Goal: Task Accomplishment & Management: Use online tool/utility

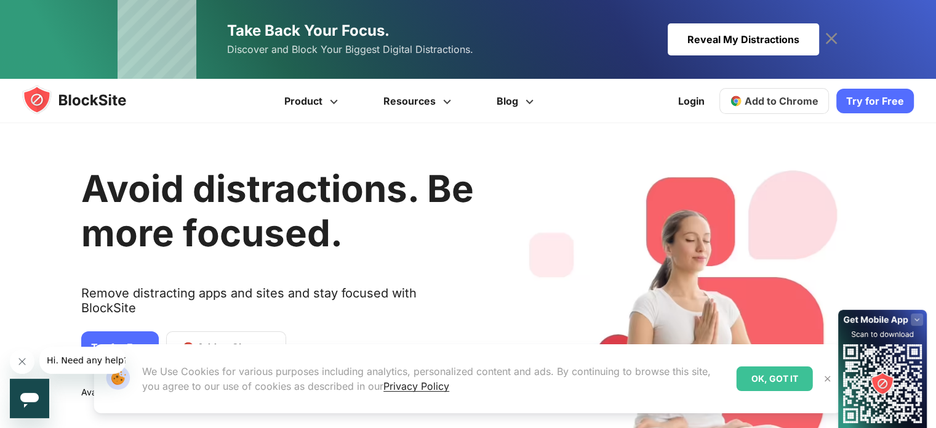
click at [829, 36] on icon at bounding box center [832, 39] width 12 height 12
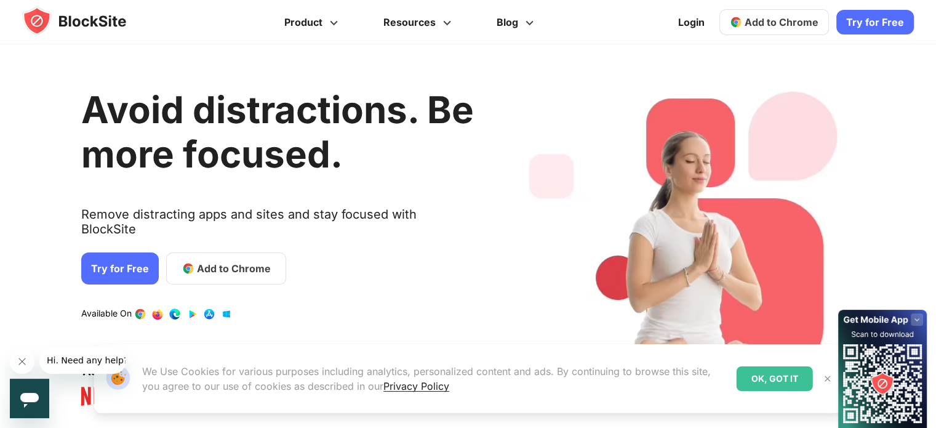
click at [825, 376] on img at bounding box center [828, 379] width 10 height 10
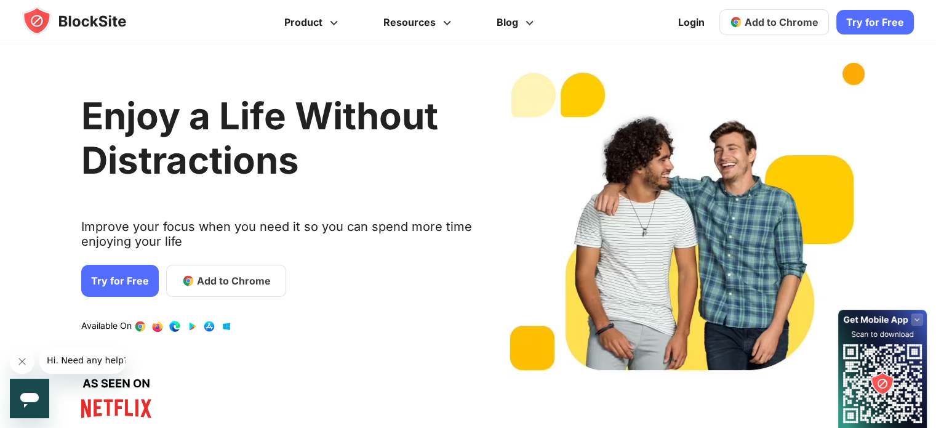
click at [765, 20] on span "Add to Chrome" at bounding box center [782, 22] width 74 height 12
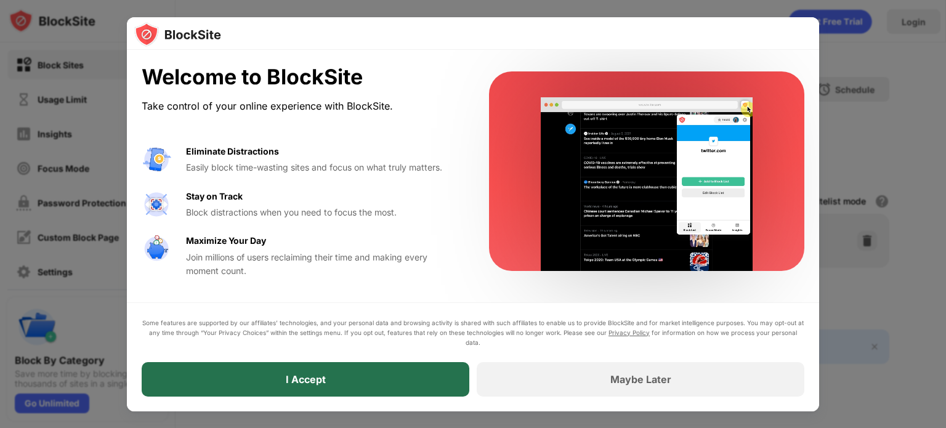
click at [345, 374] on div "I Accept" at bounding box center [306, 379] width 328 height 34
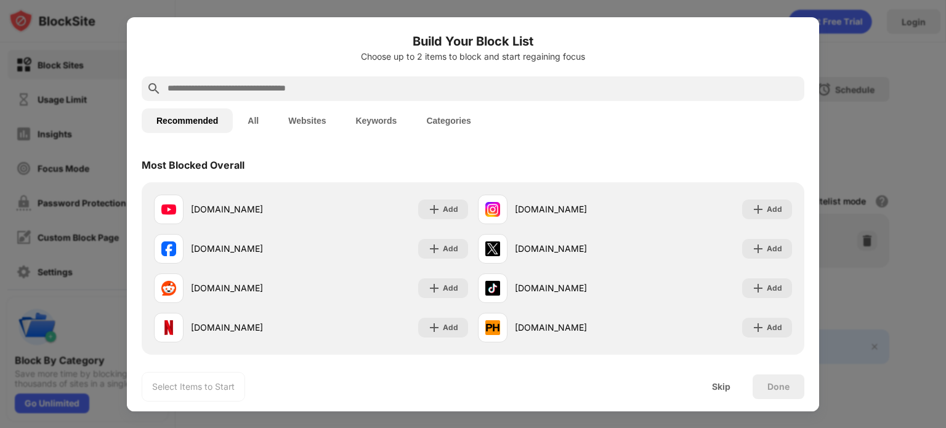
click at [341, 83] on input "text" at bounding box center [482, 88] width 633 height 15
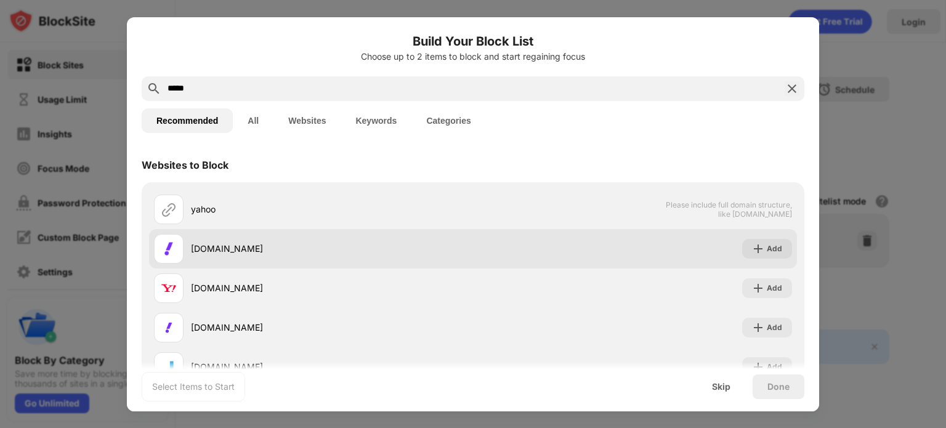
type input "*****"
click at [233, 240] on div "[DOMAIN_NAME]" at bounding box center [313, 249] width 319 height 30
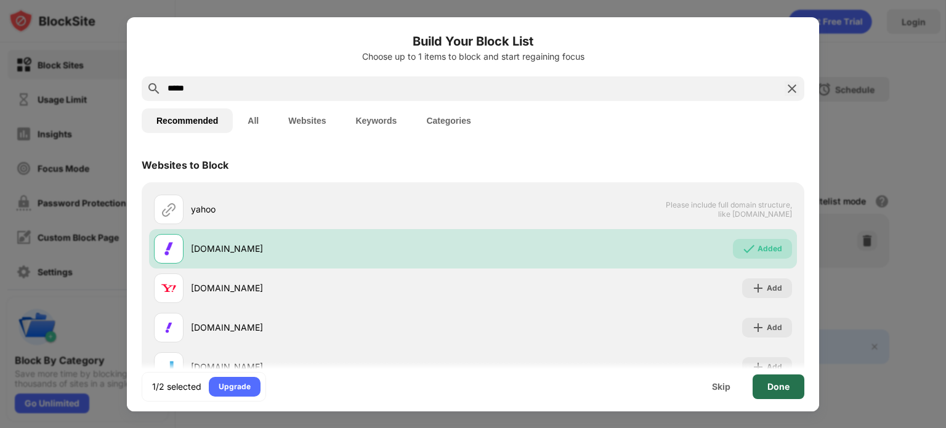
click at [777, 388] on div "Done" at bounding box center [778, 387] width 22 height 10
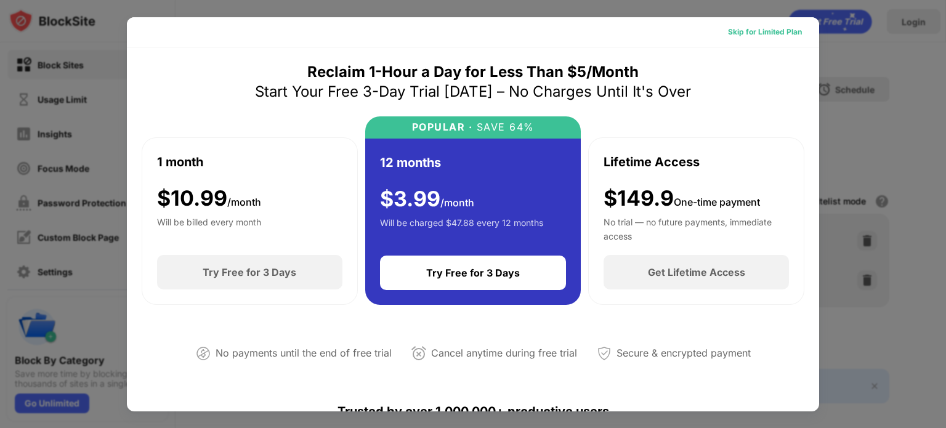
click at [755, 32] on div "Skip for Limited Plan" at bounding box center [765, 32] width 74 height 12
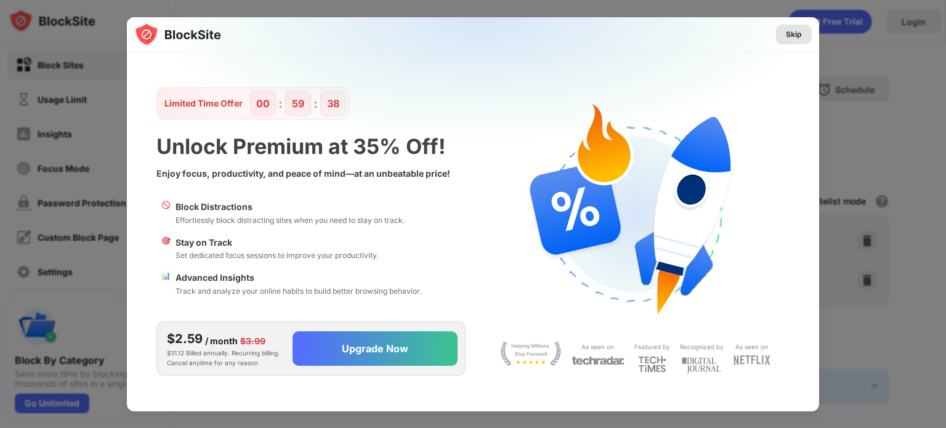
click at [794, 31] on div "Skip" at bounding box center [794, 34] width 16 height 12
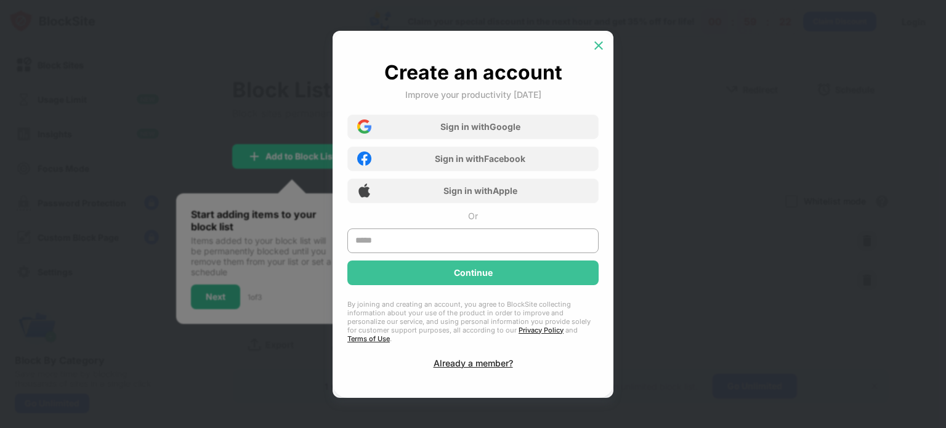
click at [595, 46] on img at bounding box center [598, 45] width 12 height 12
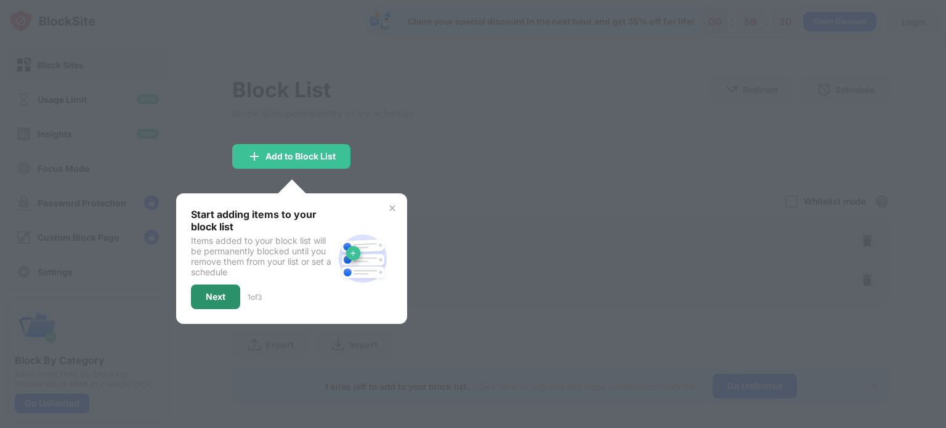
click at [218, 295] on div "Next" at bounding box center [216, 297] width 20 height 10
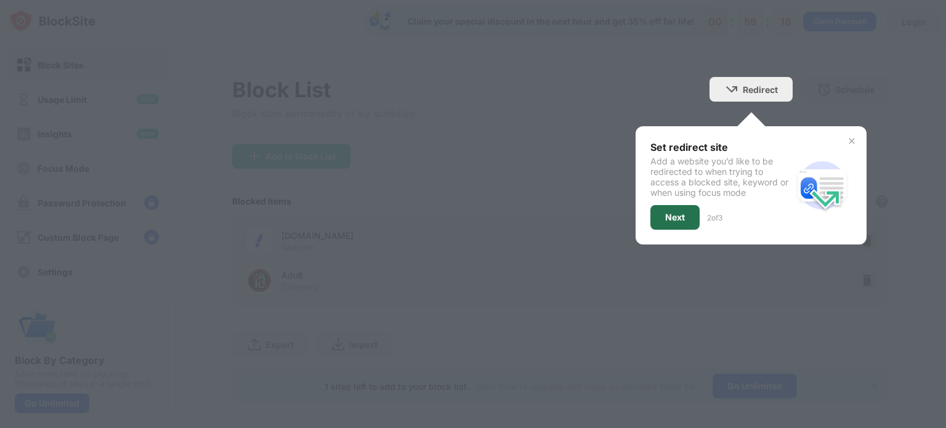
click at [670, 217] on div "Next" at bounding box center [675, 217] width 20 height 10
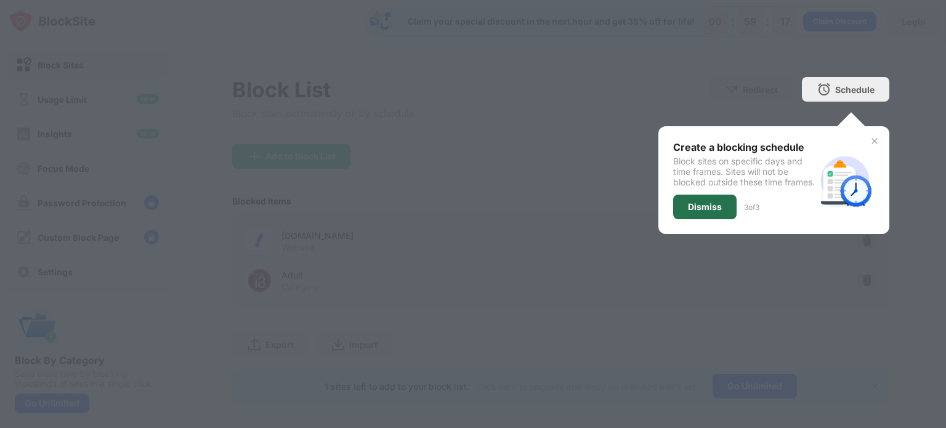
click at [702, 212] on div "Dismiss" at bounding box center [705, 207] width 34 height 10
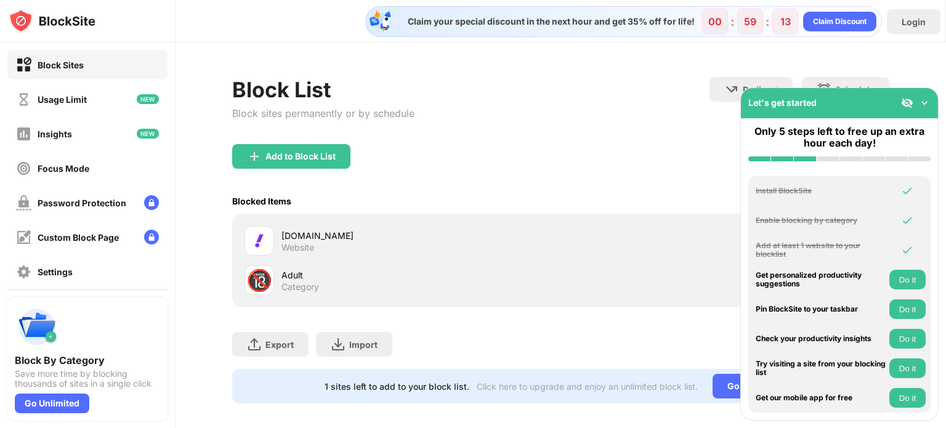
click at [922, 103] on img at bounding box center [924, 103] width 12 height 12
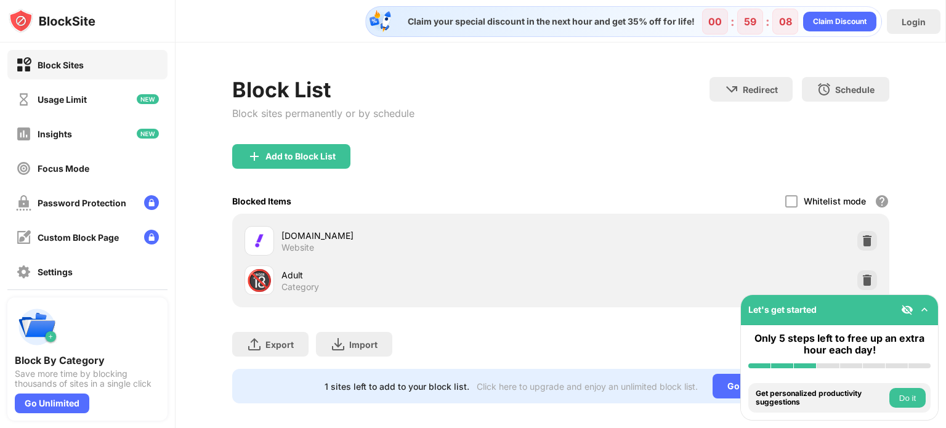
drag, startPoint x: 916, startPoint y: 262, endPoint x: 913, endPoint y: 230, distance: 31.5
click at [913, 230] on div "Block List Block sites permanently or by schedule Redirect Choose a site to be …" at bounding box center [560, 239] width 770 height 395
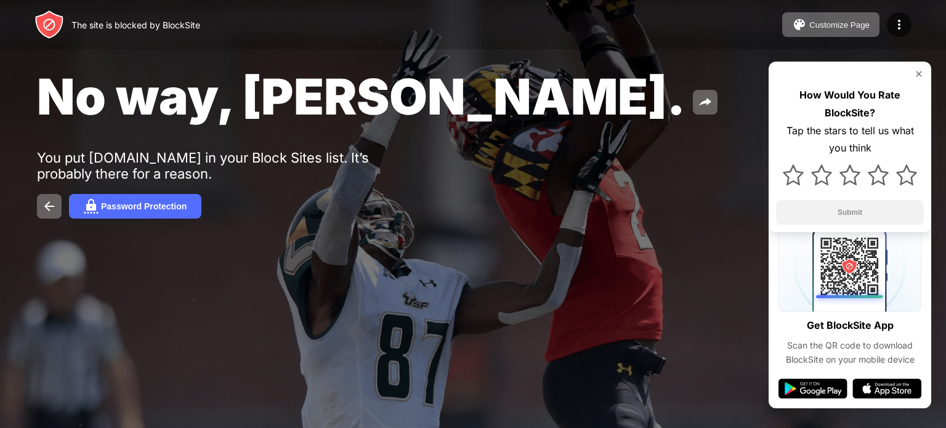
click at [918, 73] on img at bounding box center [919, 74] width 10 height 10
